Goal: Information Seeking & Learning: Learn about a topic

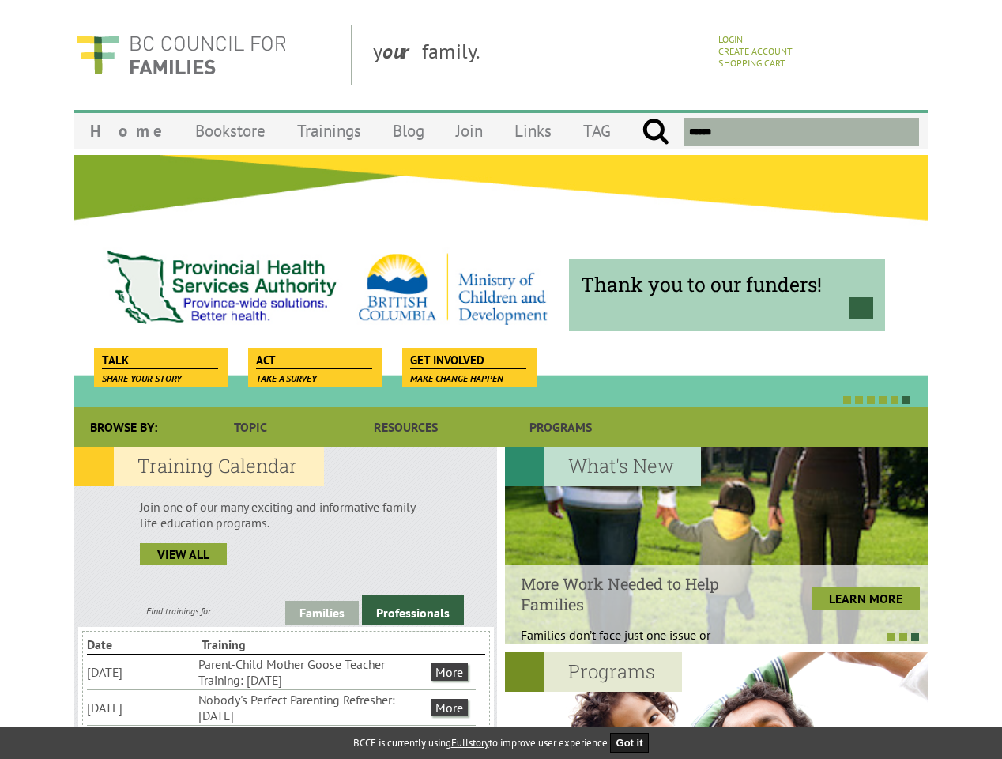
click at [501, 392] on div at bounding box center [484, 399] width 854 height 16
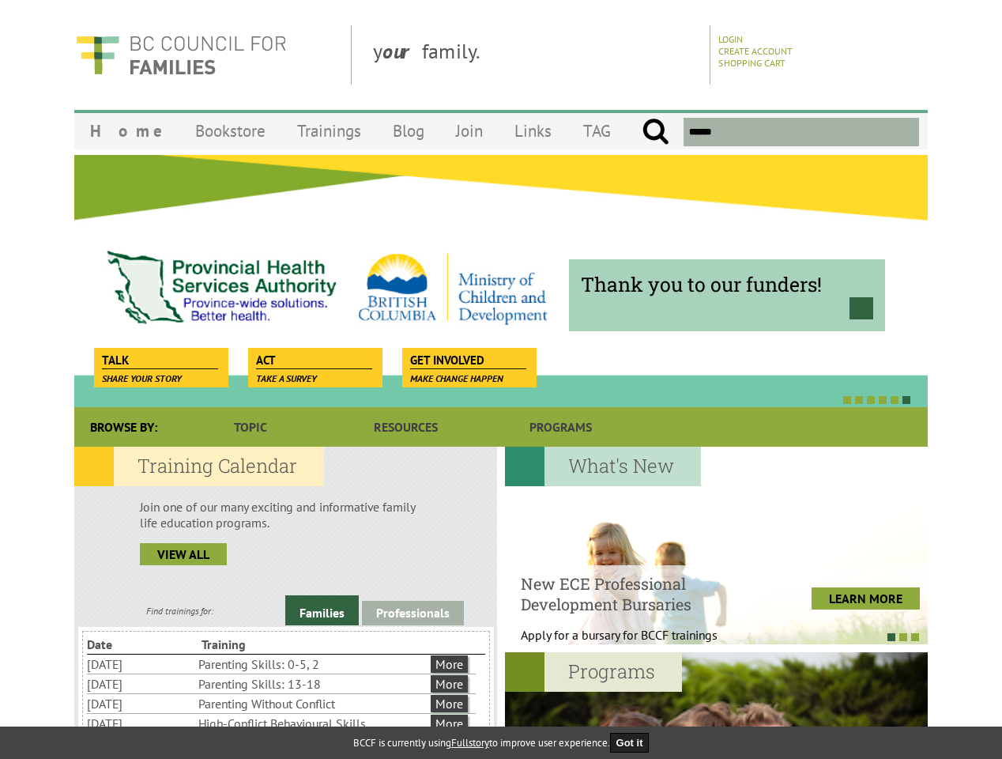
click at [501, 281] on div "Thank you to our funders!" at bounding box center [501, 280] width 854 height 253
click at [484, 399] on div at bounding box center [484, 399] width 854 height 16
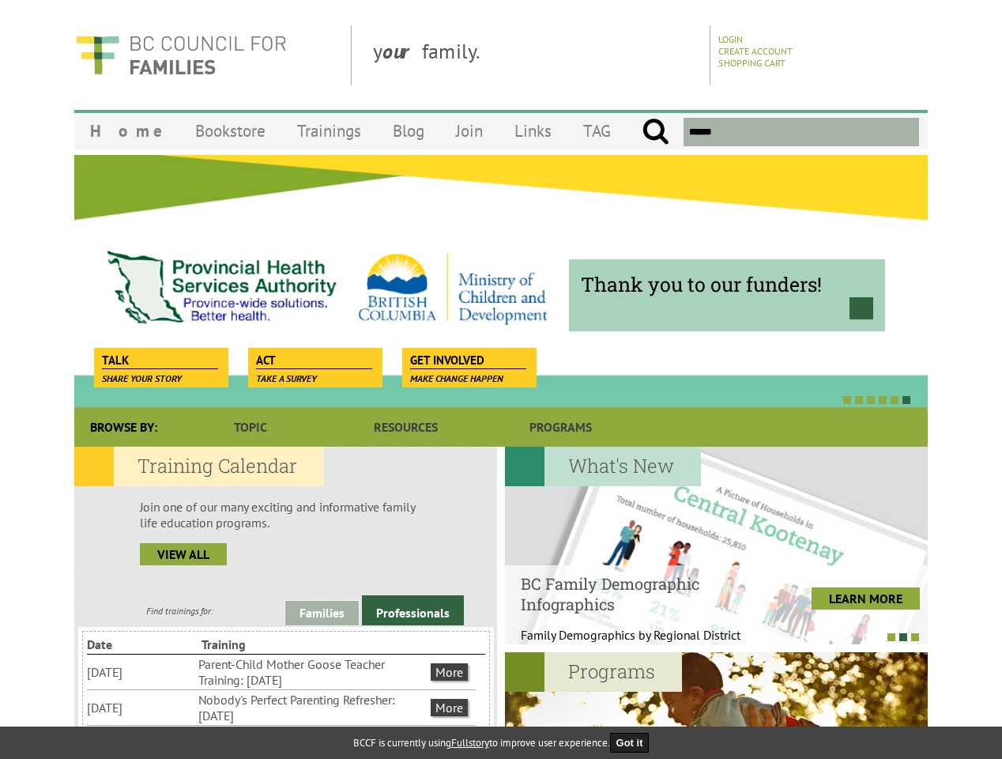
click at [322, 613] on link "Families" at bounding box center [322, 613] width 74 height 25
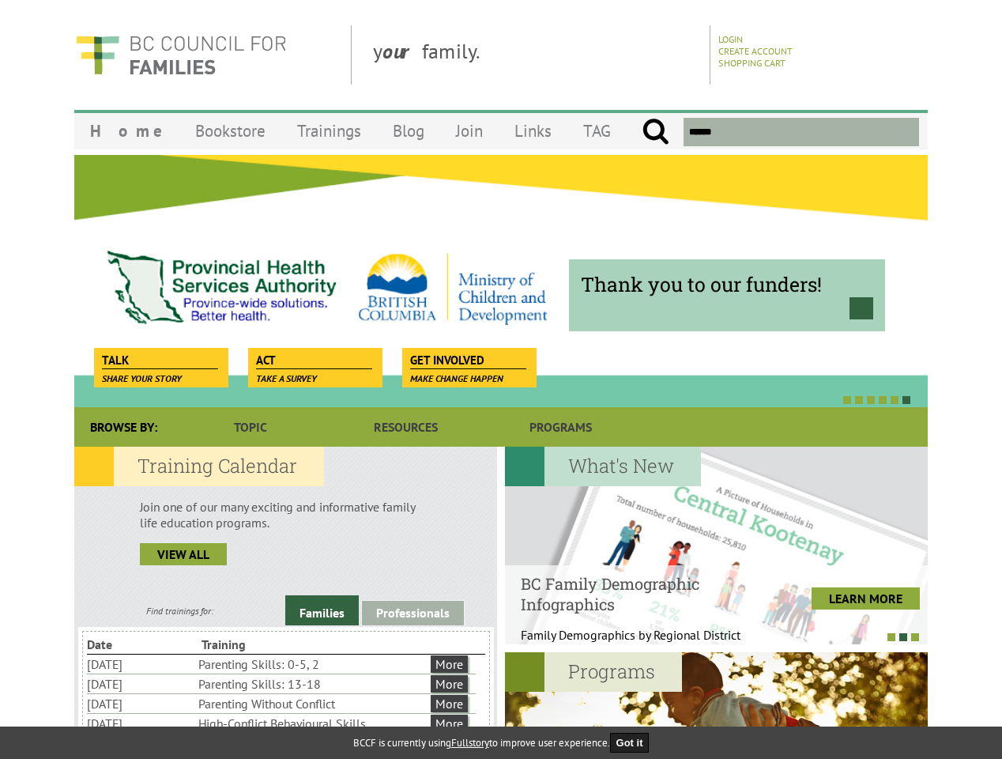
click at [413, 610] on link "Professionals" at bounding box center [413, 613] width 102 height 25
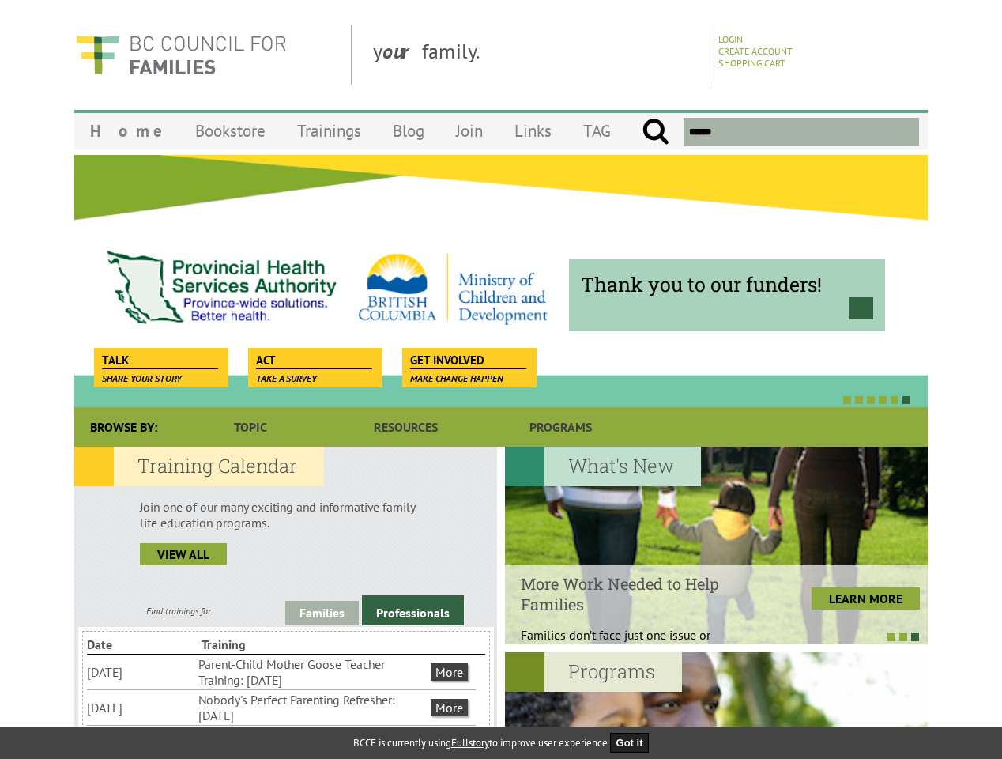
click at [281, 707] on li "Nobody's Perfect Parenting Refresher: [DATE]" at bounding box center [312, 707] width 229 height 35
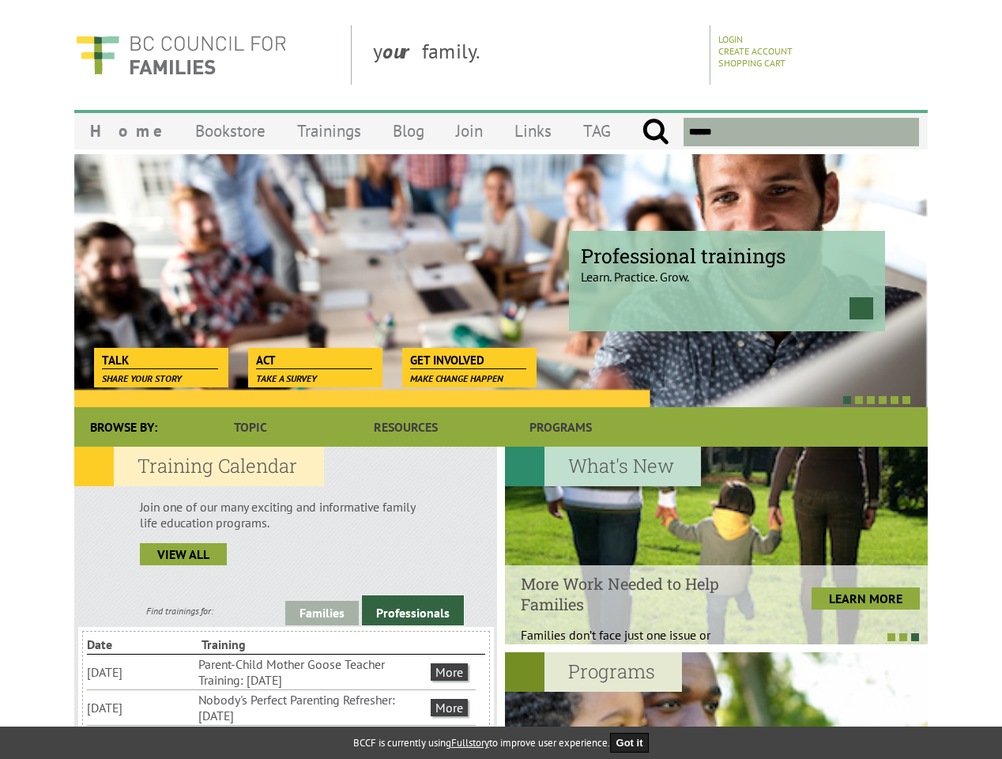
click at [716, 545] on div at bounding box center [716, 546] width 423 height 198
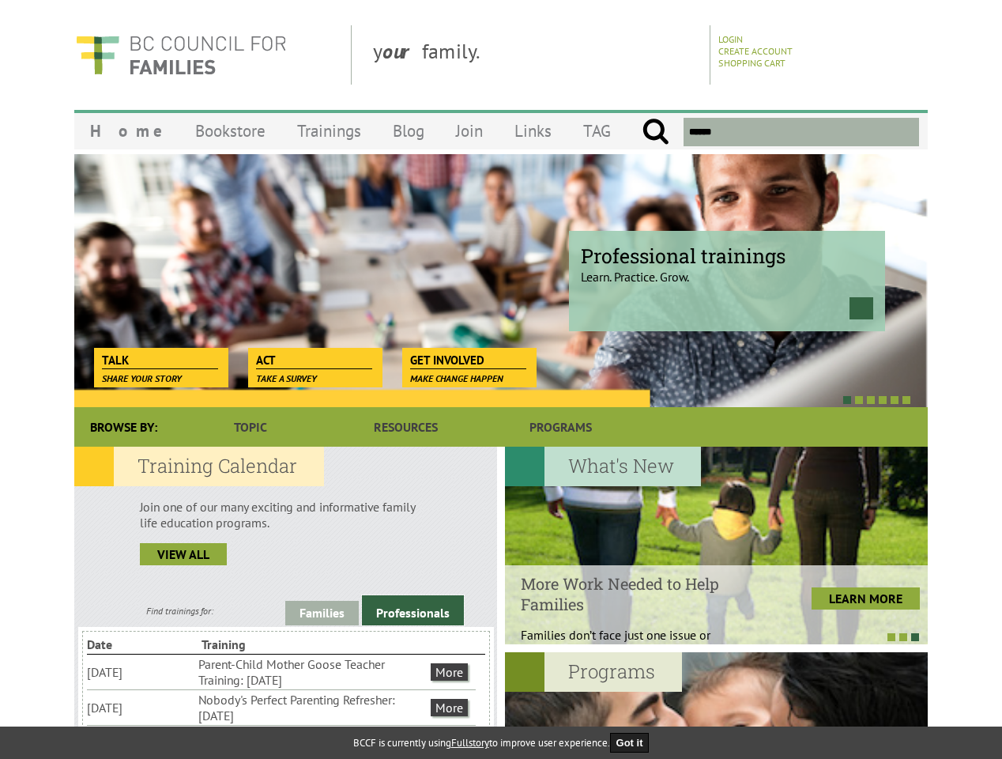
click at [708, 636] on div at bounding box center [708, 636] width 423 height 16
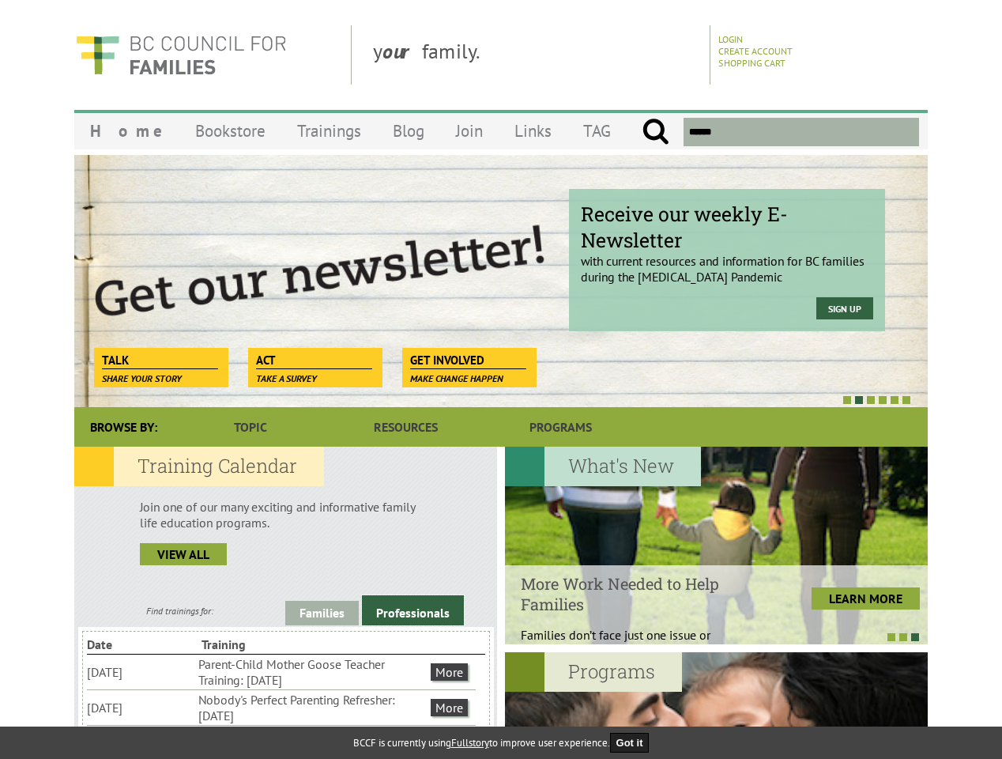
click at [716, 705] on div at bounding box center [716, 751] width 423 height 198
click at [635, 742] on button "Got it" at bounding box center [630, 743] width 40 height 20
